Goal: Task Accomplishment & Management: Manage account settings

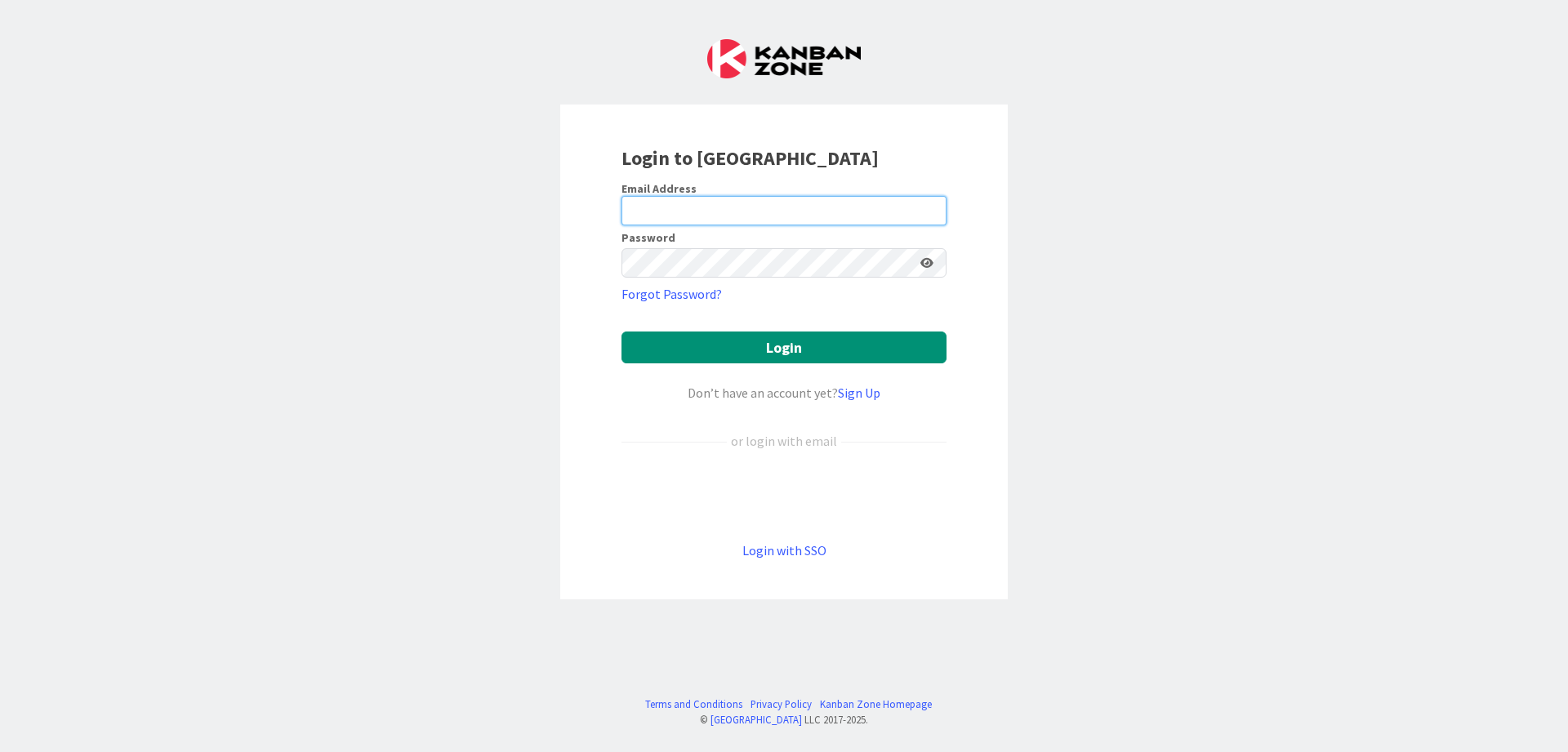
click at [848, 212] on input "email" at bounding box center [784, 211] width 325 height 30
type input "[PERSON_NAME][EMAIL_ADDRESS][DOMAIN_NAME]"
click at [621, 332] on button "Login" at bounding box center [784, 347] width 325 height 32
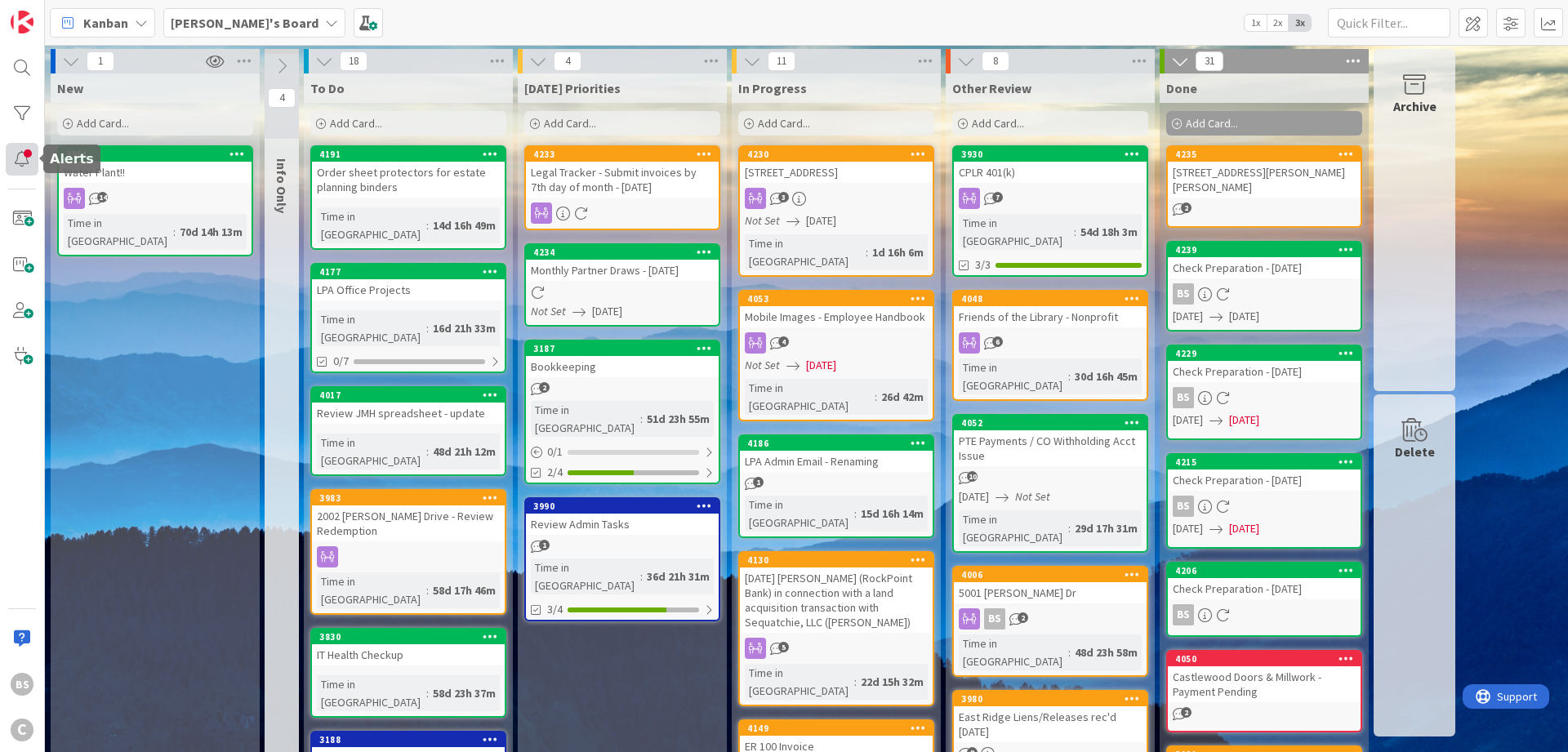
click at [19, 160] on div at bounding box center [23, 159] width 33 height 33
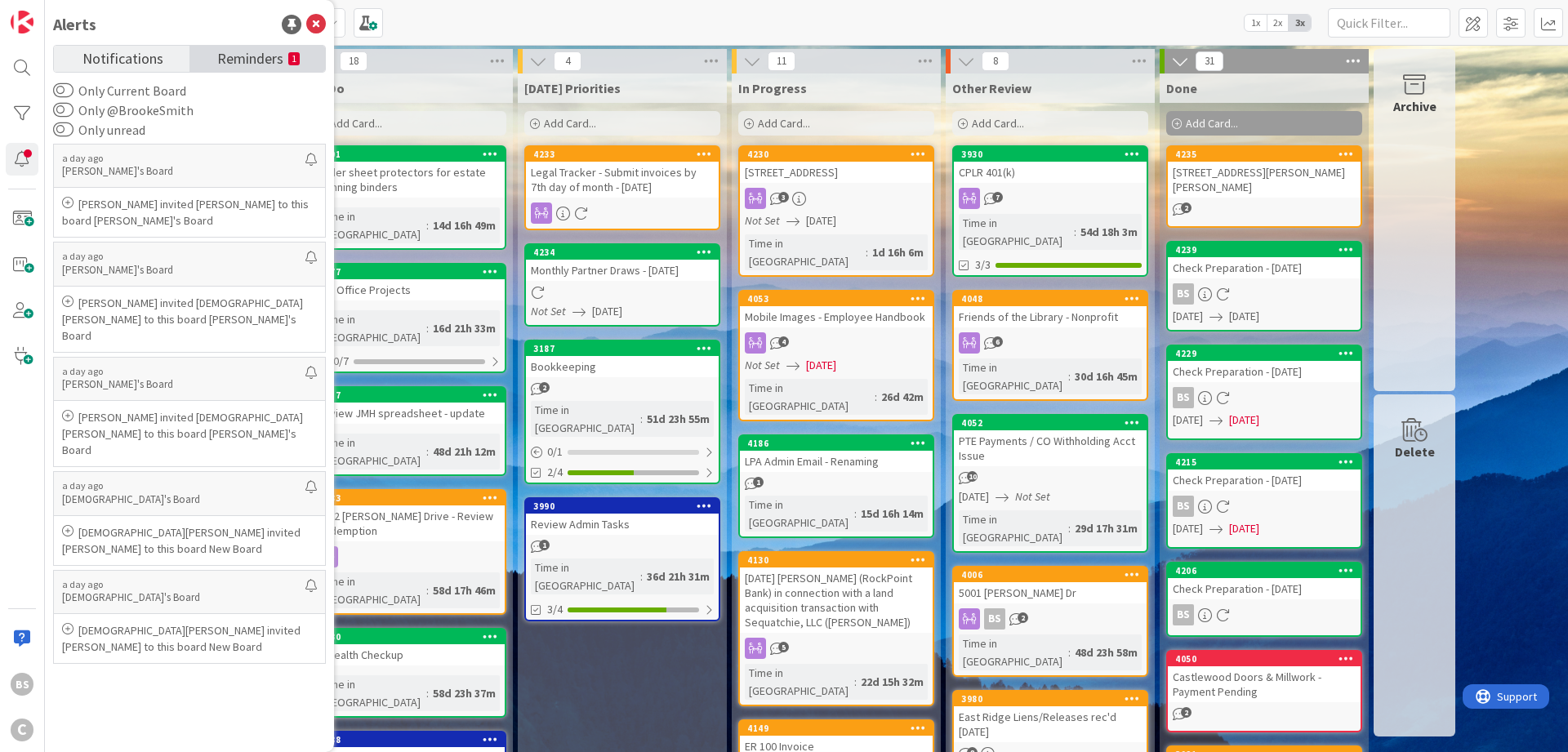
click at [241, 64] on span "Reminders" at bounding box center [251, 57] width 66 height 23
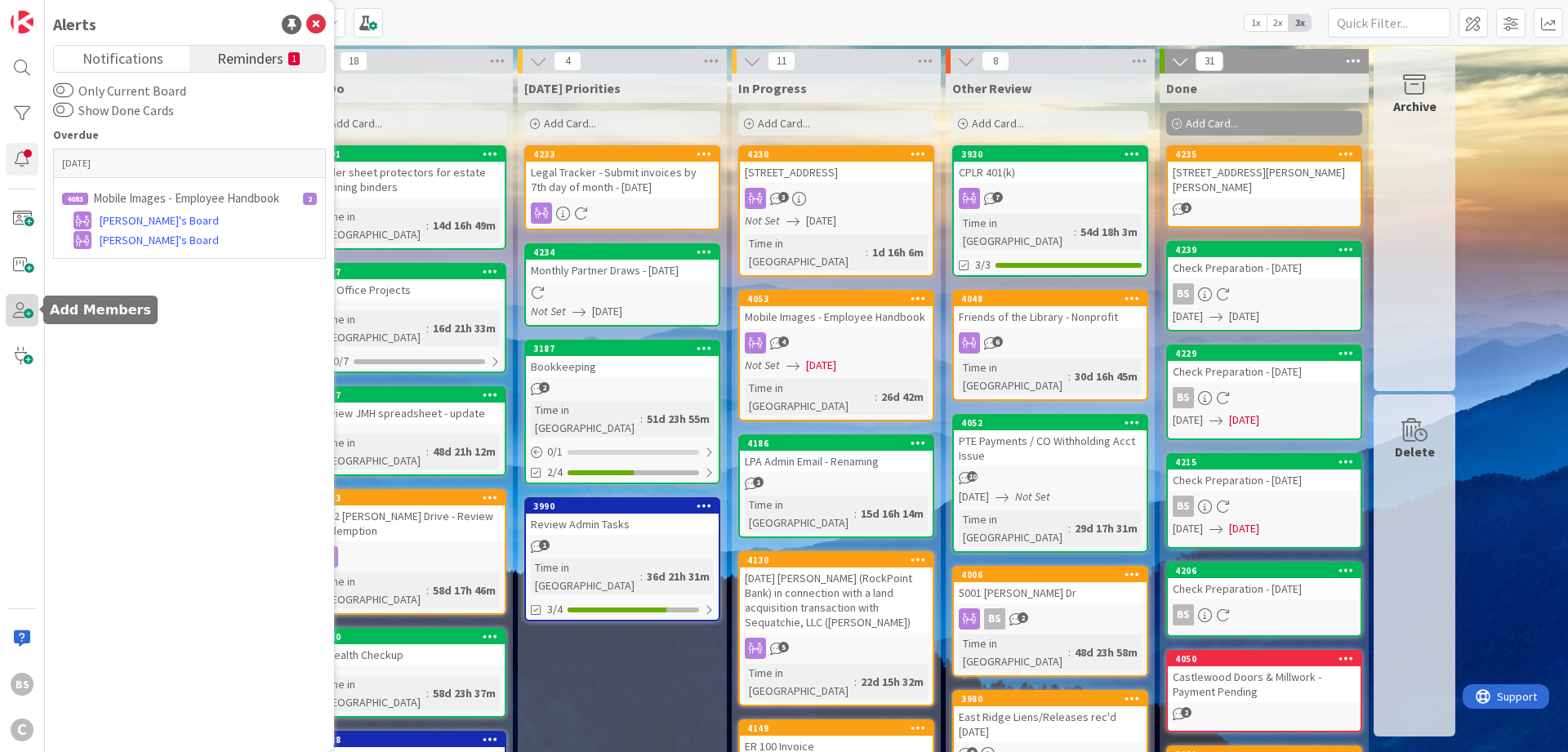
click at [16, 312] on span at bounding box center [23, 311] width 33 height 33
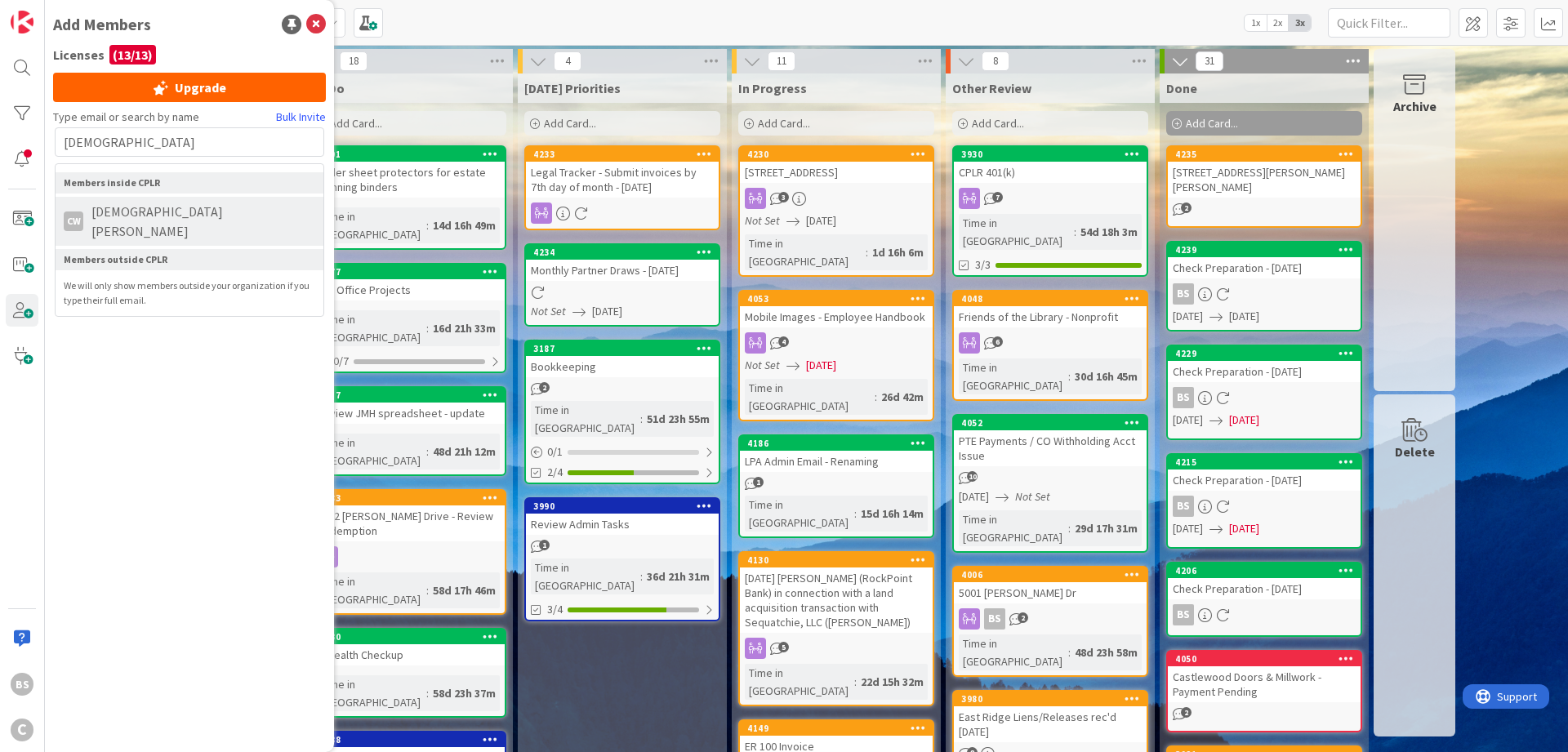
type input "[DEMOGRAPHIC_DATA]"
click at [182, 215] on span "[DEMOGRAPHIC_DATA][PERSON_NAME]" at bounding box center [199, 221] width 232 height 39
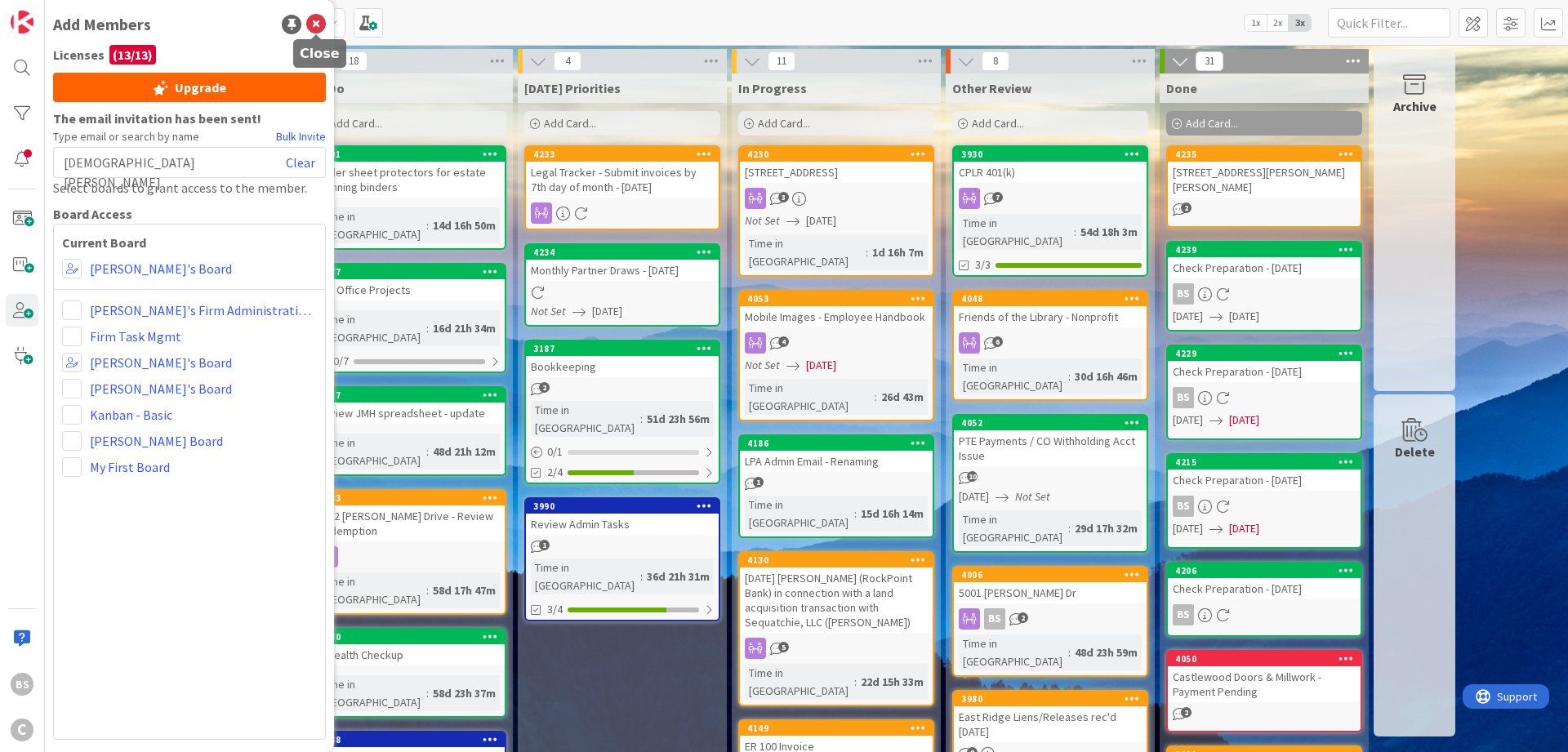
click at [312, 21] on icon at bounding box center [316, 24] width 20 height 20
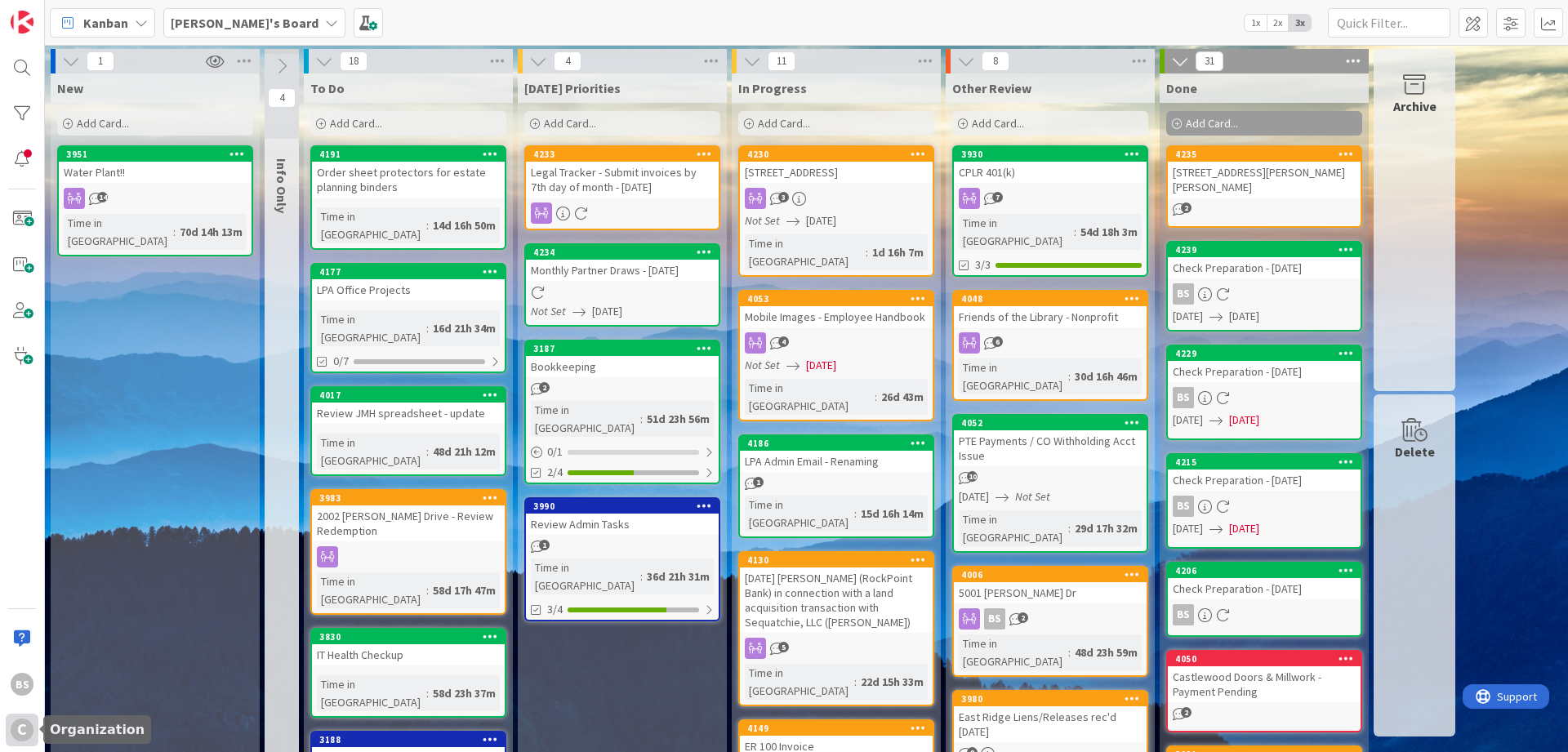
click at [20, 735] on div "C" at bounding box center [22, 730] width 23 height 23
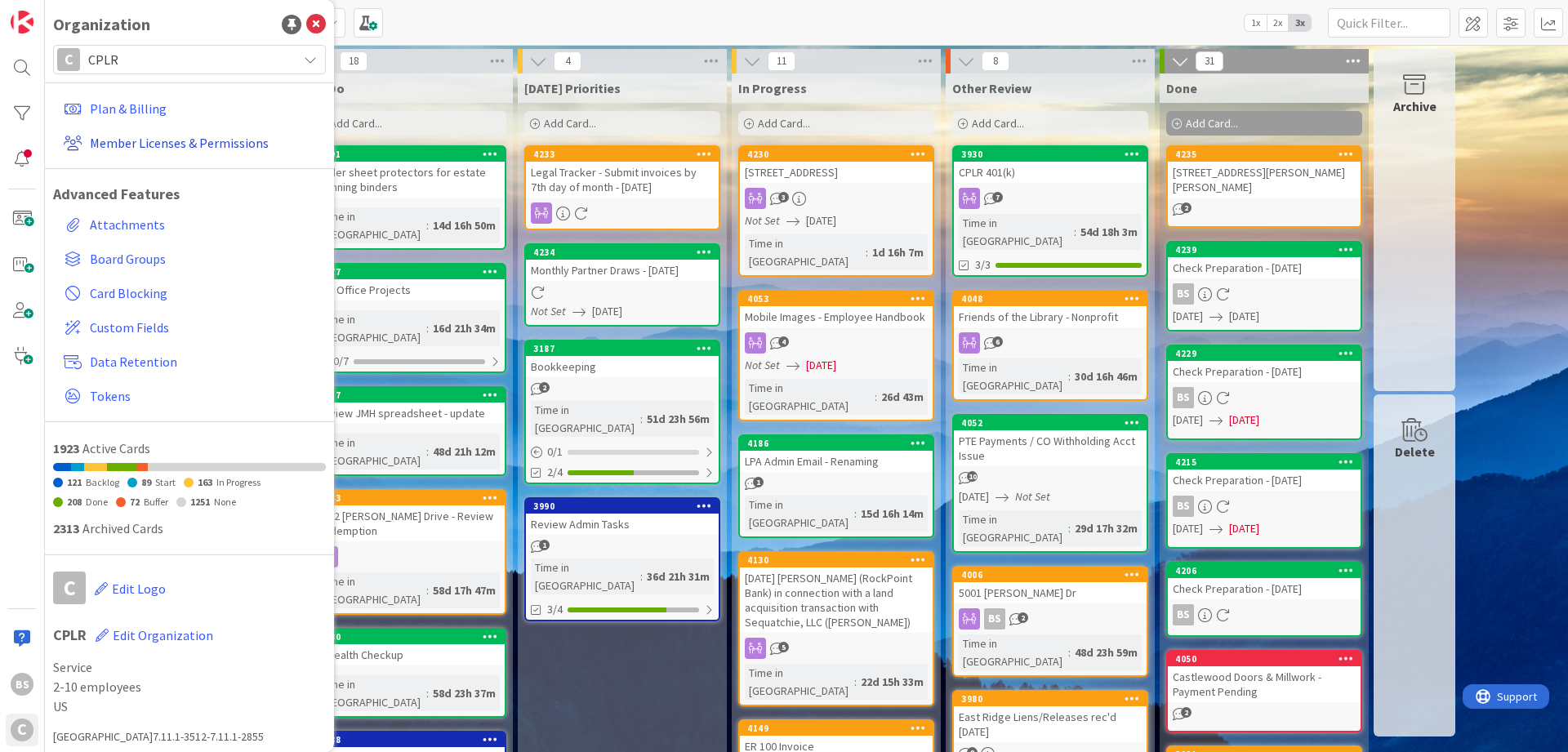
click at [135, 144] on link "Member Licenses & Permissions" at bounding box center [191, 143] width 269 height 30
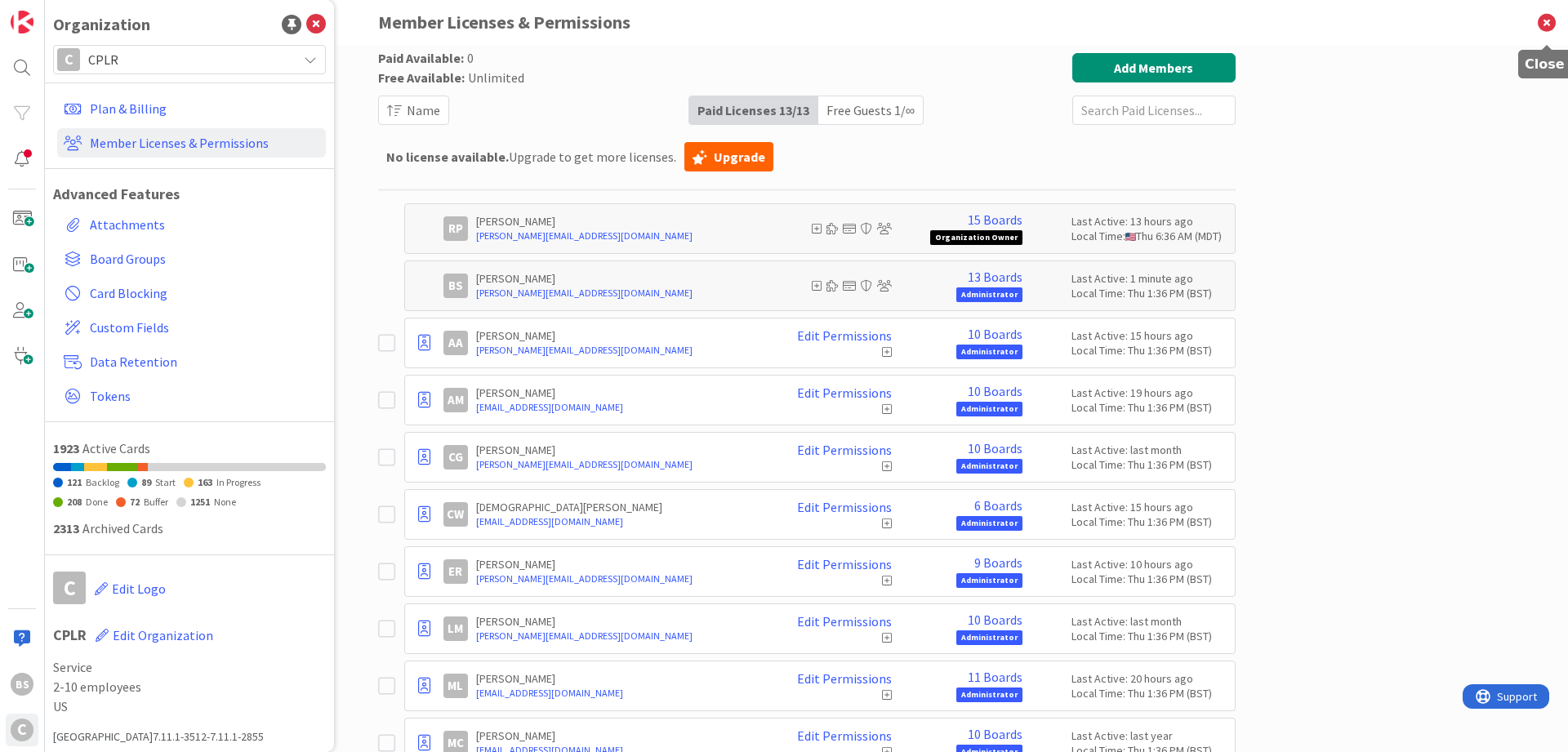
click at [1548, 23] on icon at bounding box center [1546, 23] width 43 height 45
